Goal: Task Accomplishment & Management: Use online tool/utility

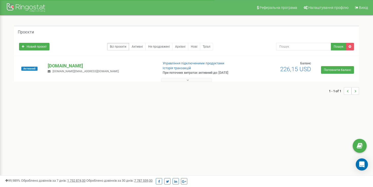
click at [196, 81] on button at bounding box center [186, 80] width 51 height 4
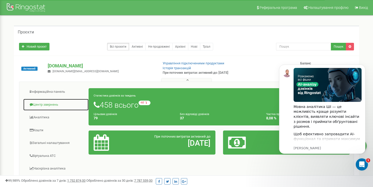
click at [57, 107] on link "Центр звернень" at bounding box center [56, 105] width 66 height 12
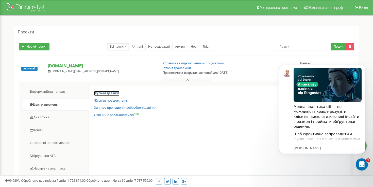
click at [104, 91] on link "Журнал дзвінків" at bounding box center [107, 93] width 26 height 5
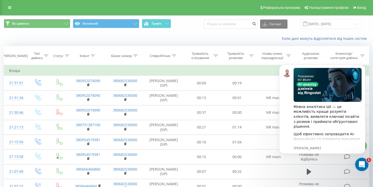
click at [362, 161] on icon "Відкрити програму для спілкування Intercom" at bounding box center [361, 164] width 8 height 8
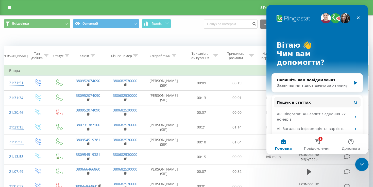
click at [361, 164] on icon "Закрити програму для спілкування Intercom" at bounding box center [361, 164] width 6 height 6
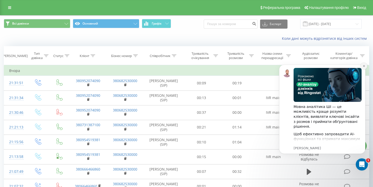
click at [364, 66] on icon "Dismiss notification" at bounding box center [364, 66] width 2 height 2
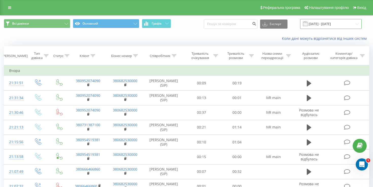
click at [339, 23] on input "[DATE] - [DATE]" at bounding box center [330, 24] width 61 height 10
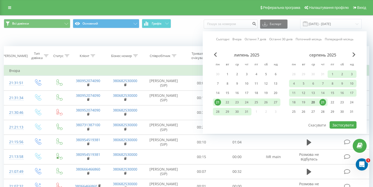
click at [311, 99] on div "20" at bounding box center [313, 103] width 10 height 8
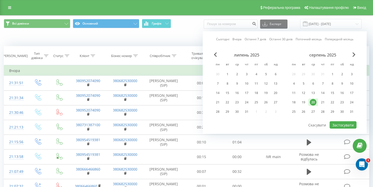
click at [311, 99] on div "20" at bounding box center [313, 103] width 10 height 8
click at [343, 122] on button "Застосувати" at bounding box center [343, 125] width 27 height 7
type input "[DATE] - [DATE]"
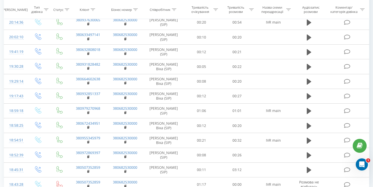
scroll to position [277, 0]
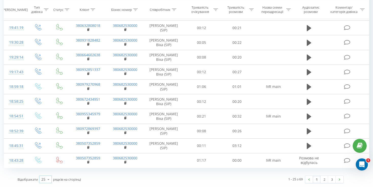
click at [47, 176] on icon at bounding box center [49, 180] width 8 height 10
click at [48, 171] on div "100" at bounding box center [45, 172] width 12 height 7
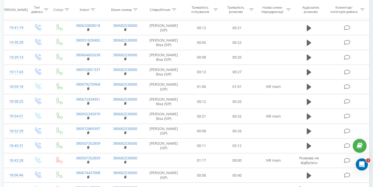
scroll to position [622, 0]
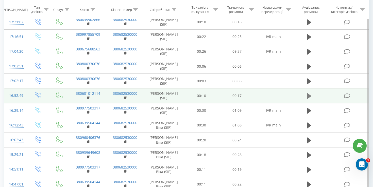
click at [309, 96] on icon at bounding box center [309, 96] width 5 height 6
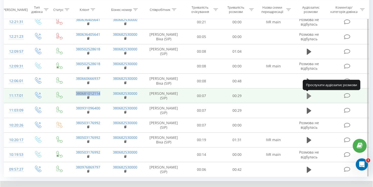
click at [308, 95] on icon at bounding box center [309, 96] width 5 height 6
click at [307, 95] on button at bounding box center [309, 96] width 8 height 8
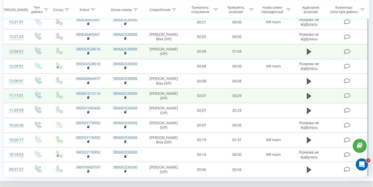
scroll to position [622, 0]
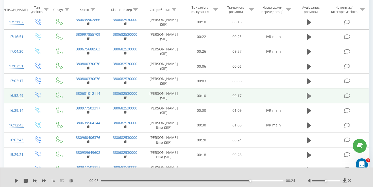
click at [308, 93] on icon at bounding box center [309, 96] width 5 height 7
click at [108, 180] on div "00:15" at bounding box center [192, 181] width 182 height 2
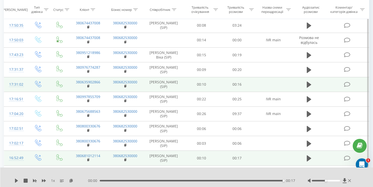
scroll to position [120, 0]
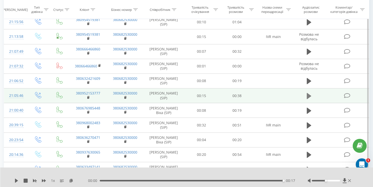
click at [309, 95] on icon at bounding box center [309, 96] width 5 height 6
click at [223, 182] on div "- 00:15 00:23 00:23" at bounding box center [191, 180] width 207 height 5
click at [224, 180] on div "- 00:15 00:23 00:23" at bounding box center [191, 180] width 207 height 5
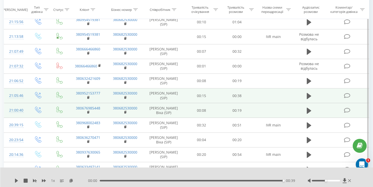
scroll to position [47, 0]
